Goal: Task Accomplishment & Management: Manage account settings

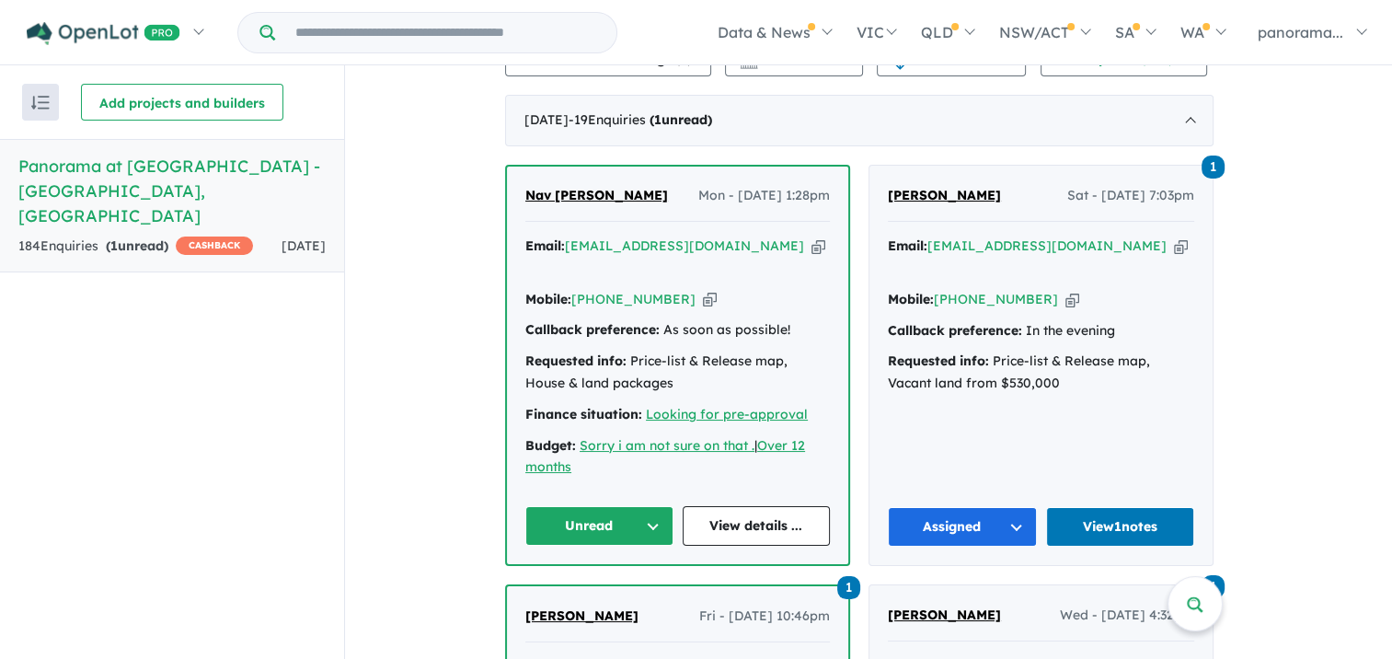
scroll to position [736, 0]
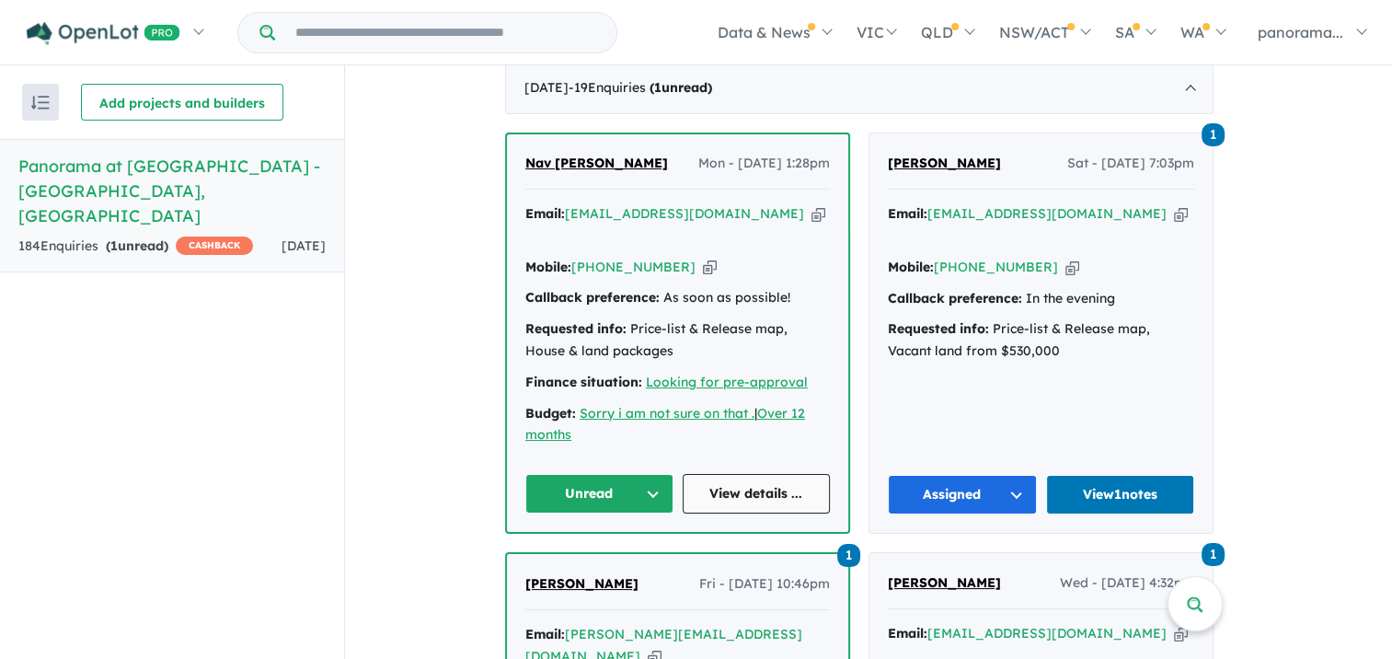
click at [732, 513] on link "View details ..." at bounding box center [757, 494] width 148 height 40
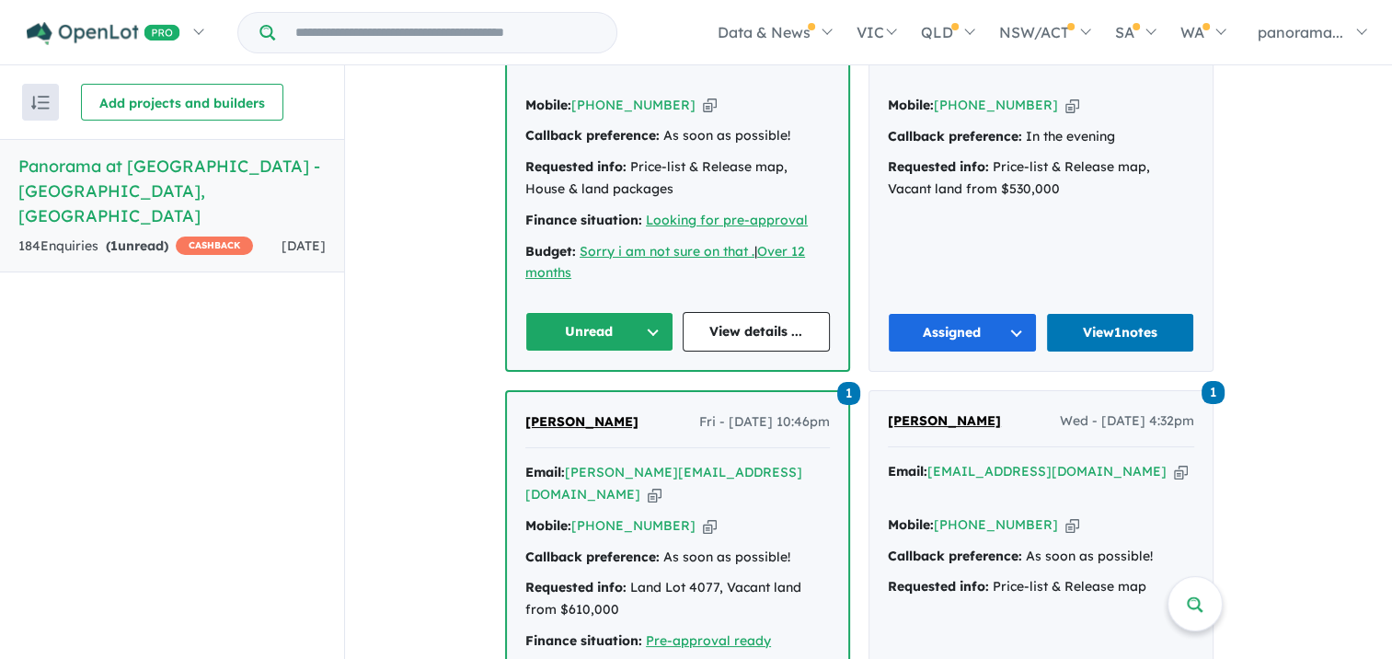
scroll to position [920, 0]
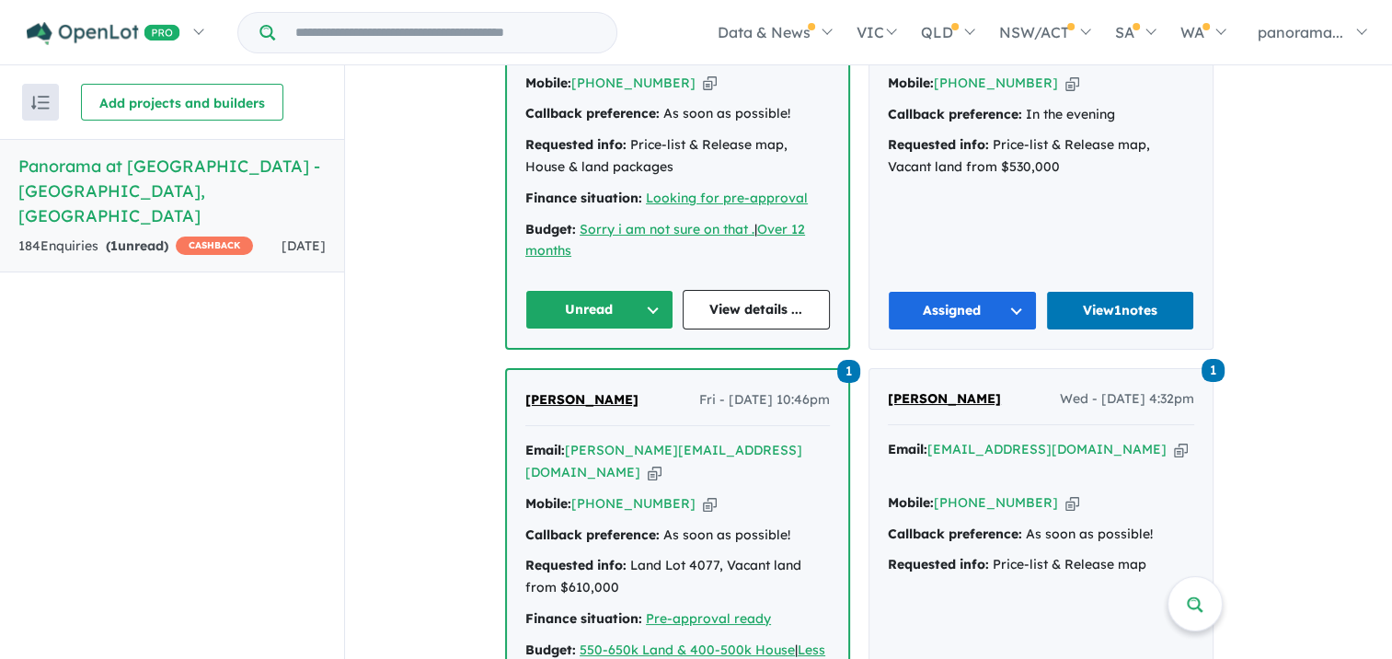
click at [578, 321] on button "Unread" at bounding box center [599, 310] width 148 height 40
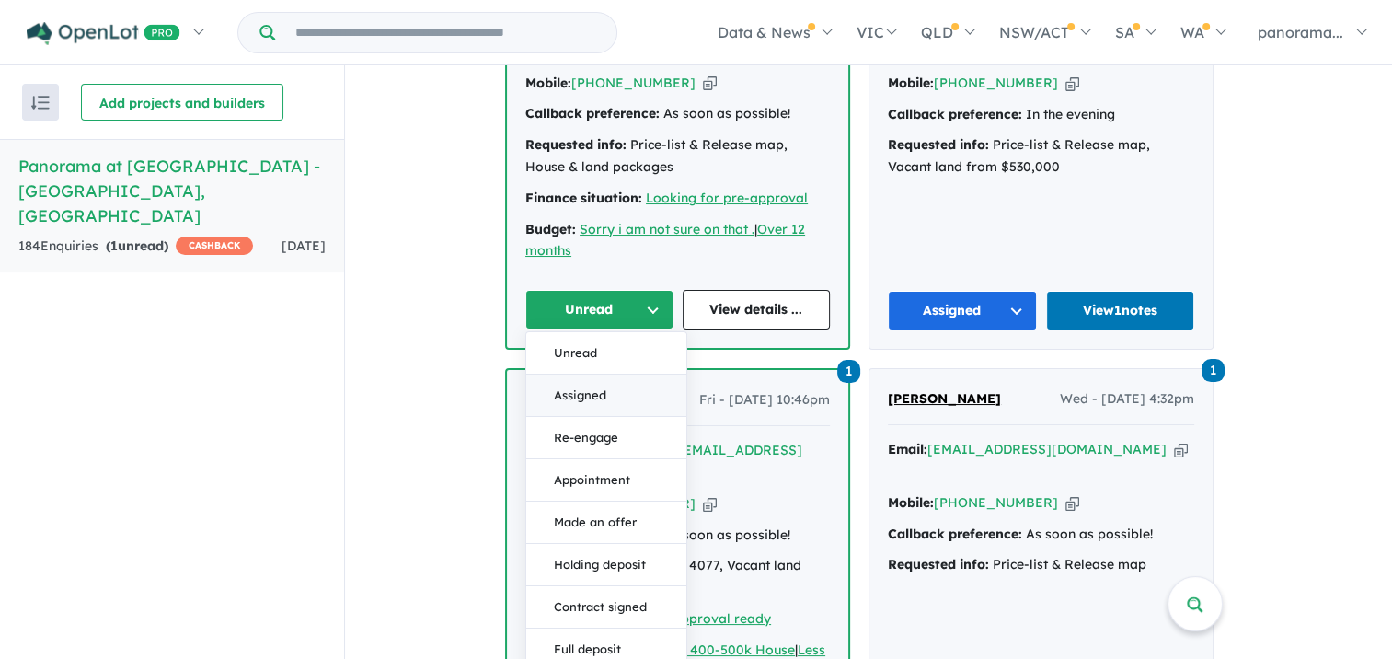
click at [591, 407] on button "Assigned" at bounding box center [606, 395] width 160 height 42
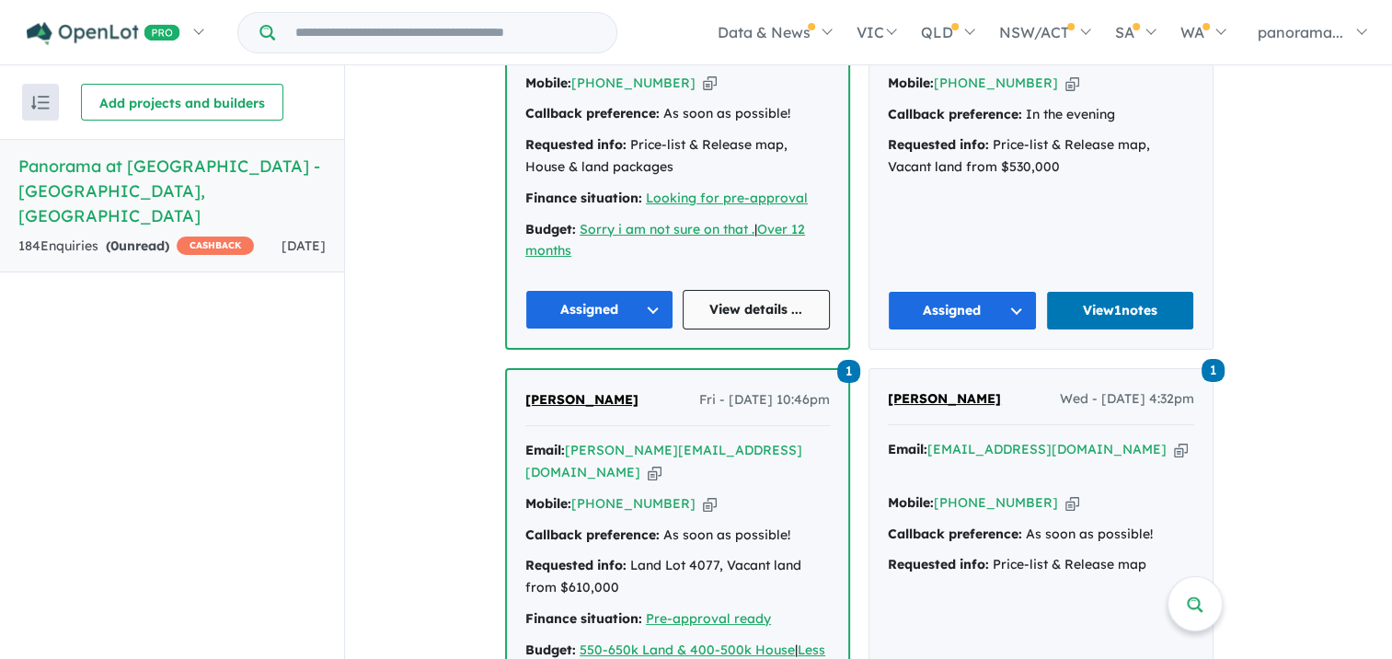
click at [716, 323] on link "View details ..." at bounding box center [757, 310] width 148 height 40
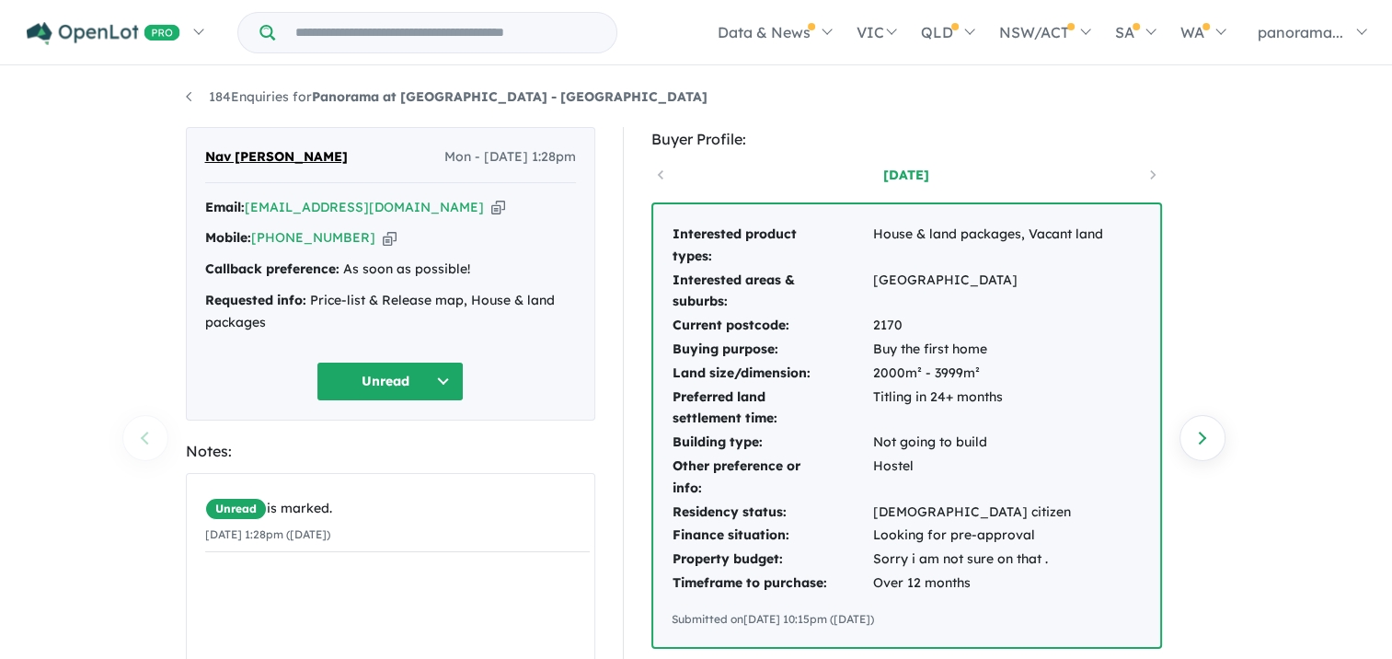
click at [1130, 101] on ul "184 Enquiries for Panorama at [GEOGRAPHIC_DATA] - [GEOGRAPHIC_DATA]" at bounding box center [696, 97] width 1021 height 22
click at [426, 386] on button "Unread" at bounding box center [390, 382] width 147 height 40
click at [404, 455] on button "Assigned" at bounding box center [397, 466] width 160 height 42
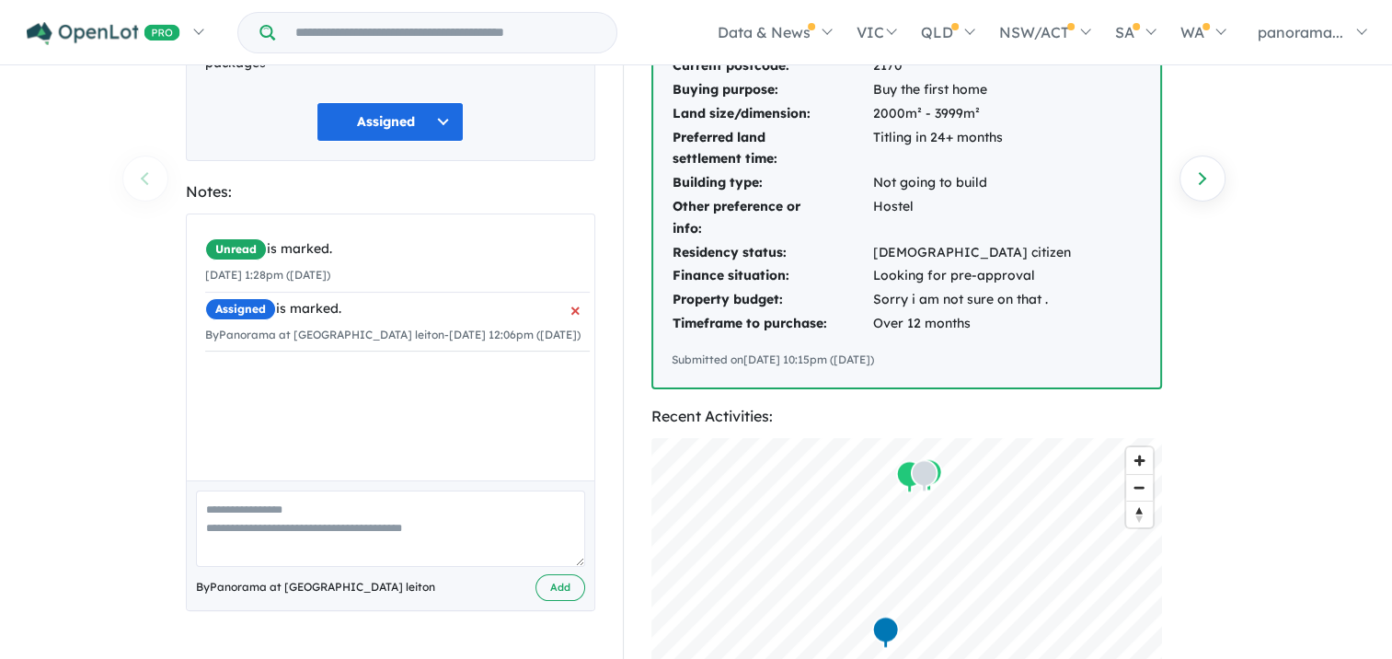
scroll to position [276, 0]
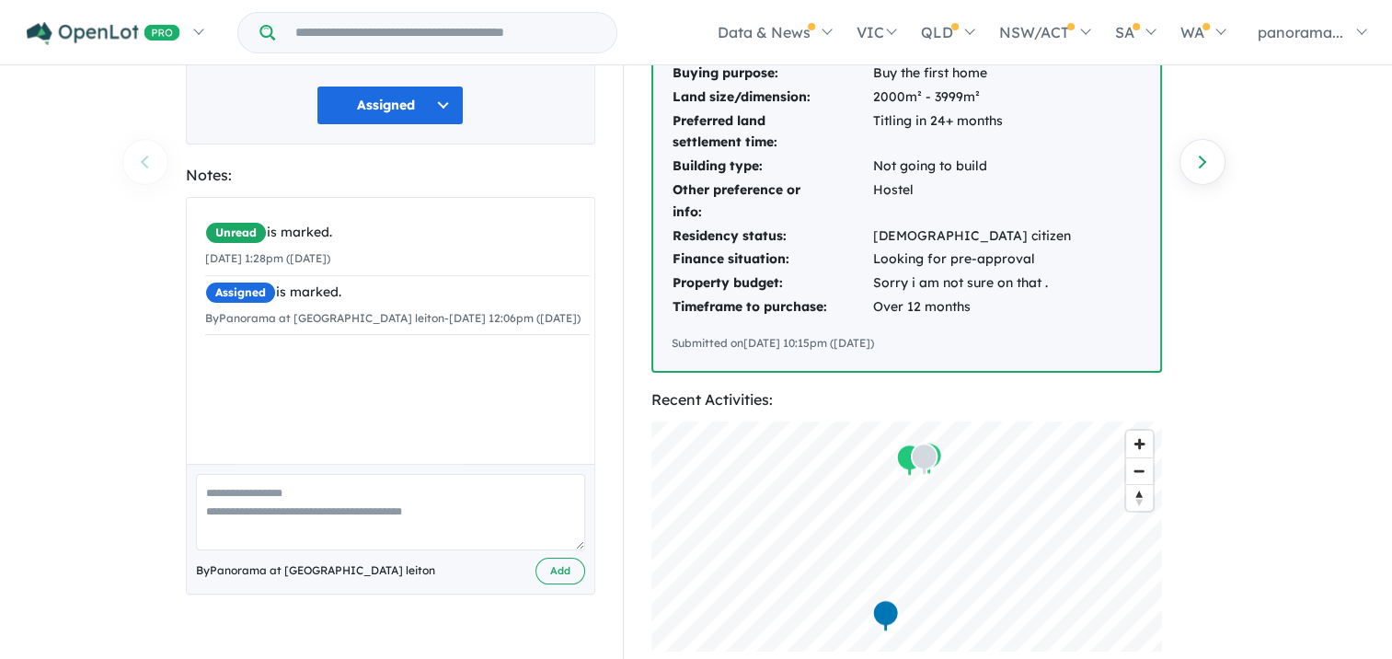
click at [432, 535] on textarea at bounding box center [390, 512] width 389 height 76
type textarea "**********"
click at [554, 567] on button "Add" at bounding box center [561, 571] width 50 height 27
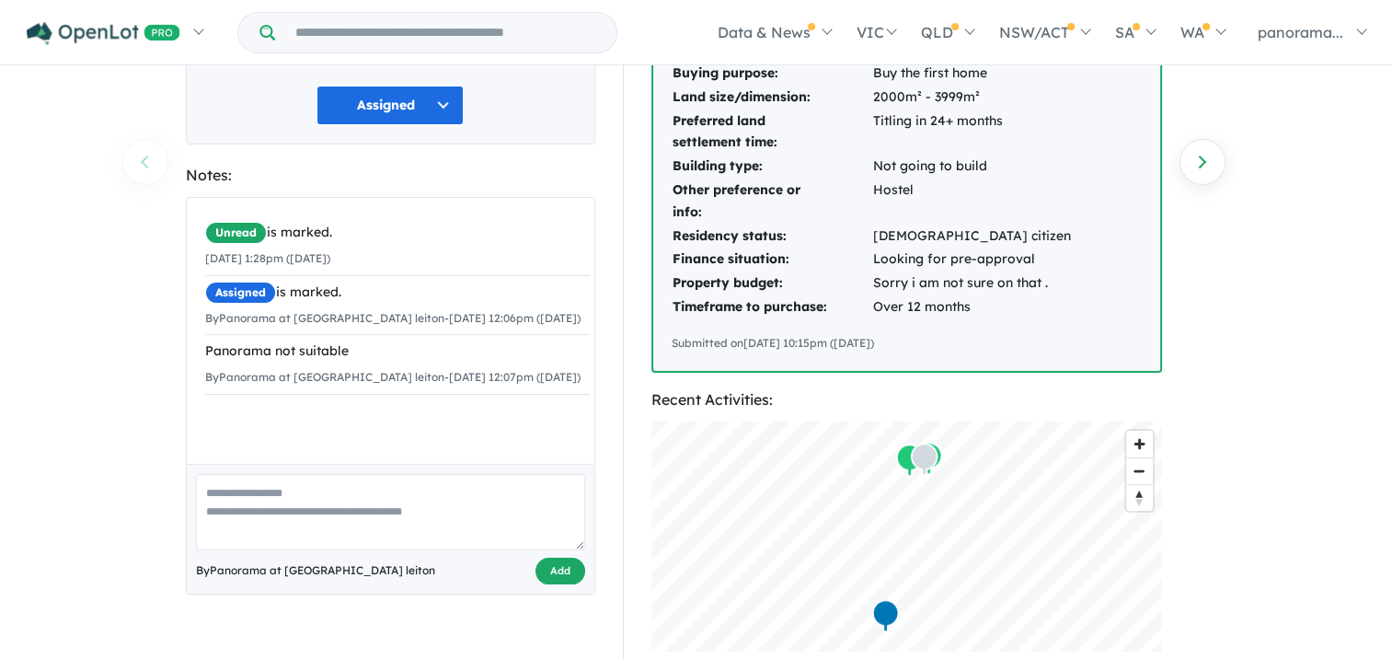
click at [545, 563] on button "Add" at bounding box center [561, 571] width 50 height 27
